Goal: Task Accomplishment & Management: Manage account settings

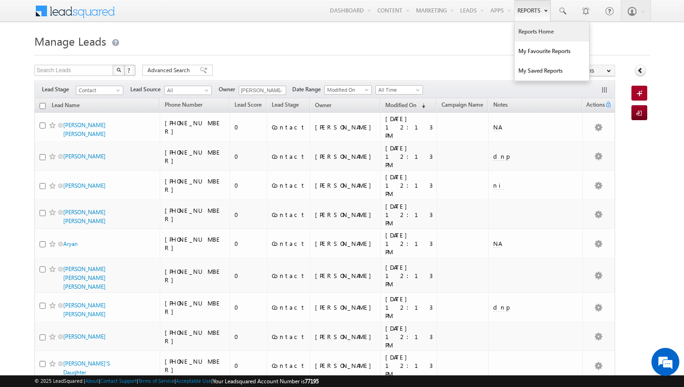
click at [527, 30] on link "Reports Home" at bounding box center [552, 32] width 74 height 20
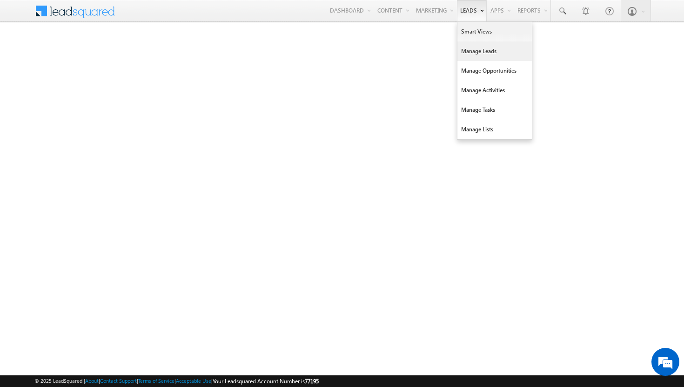
click at [473, 48] on link "Manage Leads" at bounding box center [495, 51] width 74 height 20
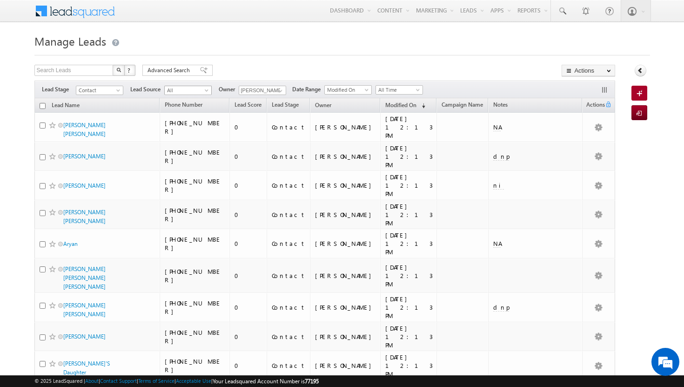
click at [209, 88] on span at bounding box center [207, 91] width 7 height 7
click at [282, 90] on span at bounding box center [280, 90] width 7 height 7
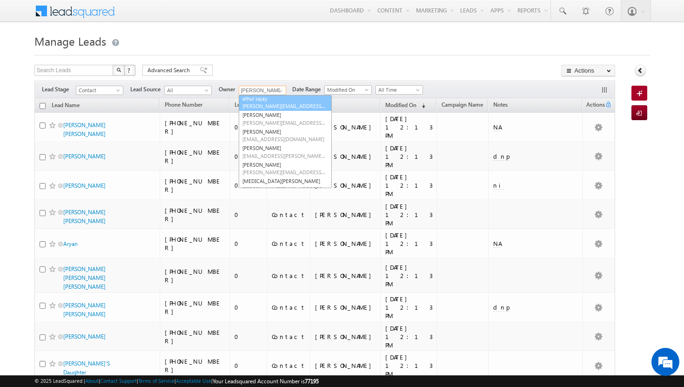
scroll to position [56, 0]
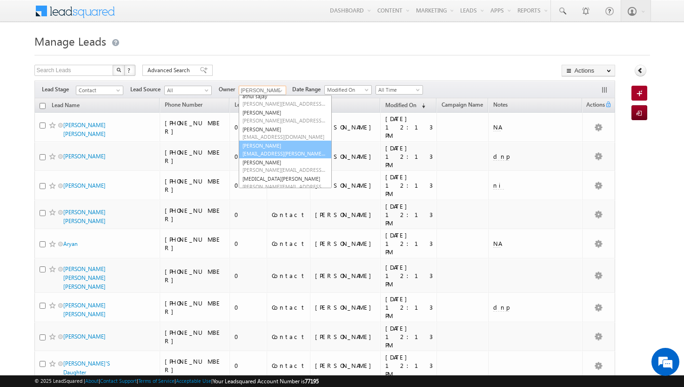
click at [257, 150] on span "[EMAIL_ADDRESS][PERSON_NAME][DOMAIN_NAME]" at bounding box center [284, 153] width 84 height 7
type input "[PERSON_NAME]"
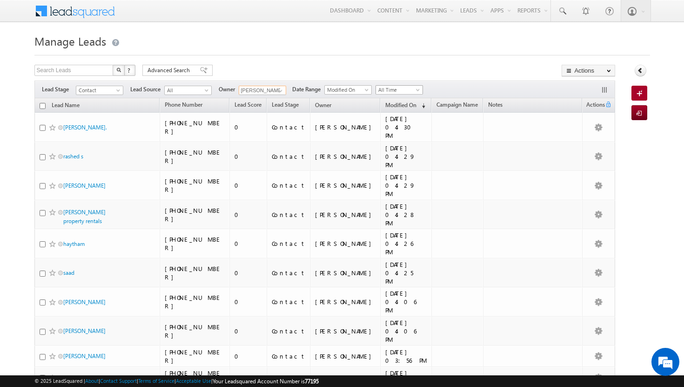
scroll to position [0, 0]
click at [123, 89] on link "Contact" at bounding box center [99, 90] width 47 height 9
click at [94, 137] on link "Meeting" at bounding box center [99, 137] width 47 height 8
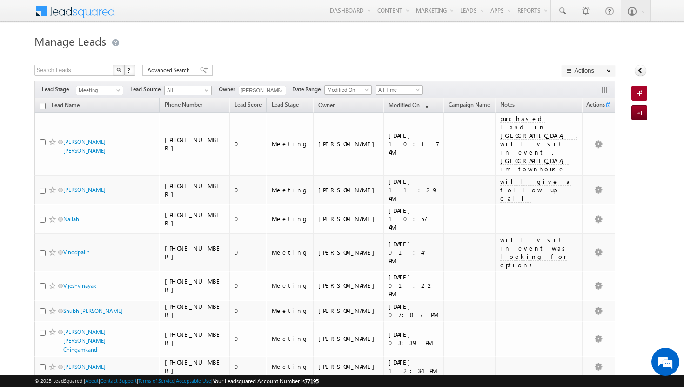
click at [377, 377] on div "Refresh first prev 1 next last 1 - 8 of 8" at bounding box center [324, 390] width 581 height 27
